Goal: Check status: Check status

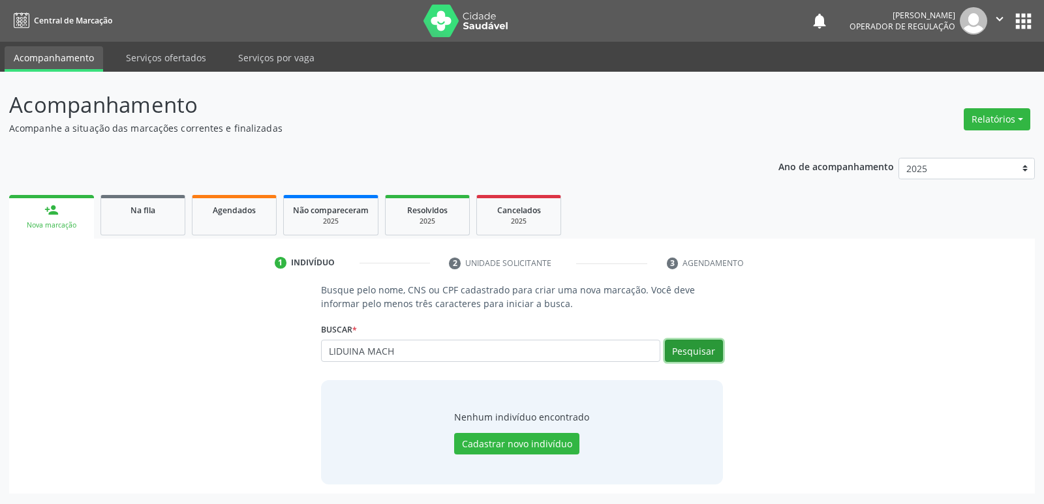
click at [699, 347] on button "Pesquisar" at bounding box center [694, 351] width 58 height 22
click at [682, 355] on button "Pesquisar" at bounding box center [694, 351] width 58 height 22
click at [673, 348] on button "Pesquisar" at bounding box center [694, 351] width 58 height 22
click at [699, 354] on button "Pesquisar" at bounding box center [694, 351] width 58 height 22
drag, startPoint x: 408, startPoint y: 354, endPoint x: 278, endPoint y: 337, distance: 131.5
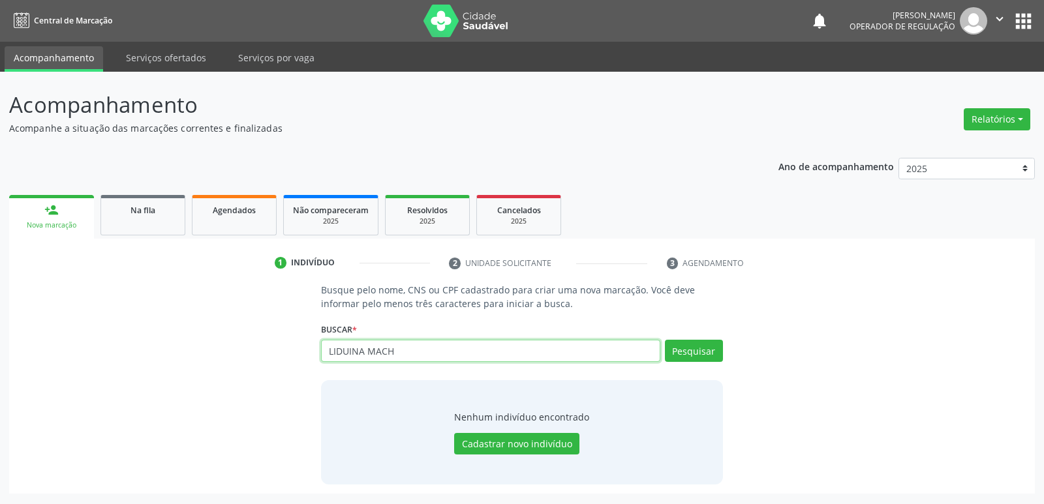
click at [278, 337] on div "Busque pelo nome, CNS ou CPF cadastrado para criar uma nova marcação. Você deve…" at bounding box center [521, 383] width 1007 height 201
type input "70"
click at [1031, 26] on button "apps" at bounding box center [1023, 21] width 23 height 23
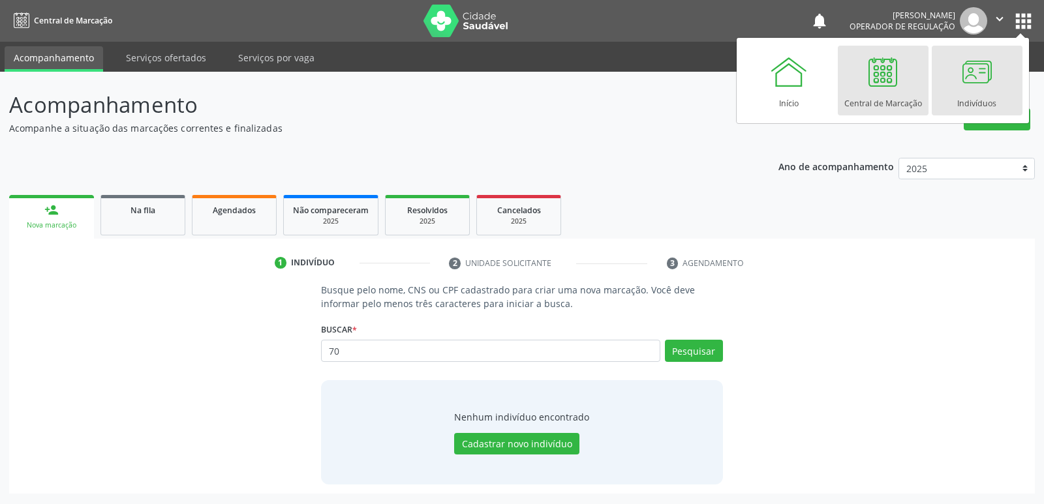
click at [998, 74] on link "Indivíduos" at bounding box center [977, 81] width 91 height 70
